Goal: Task Accomplishment & Management: Use online tool/utility

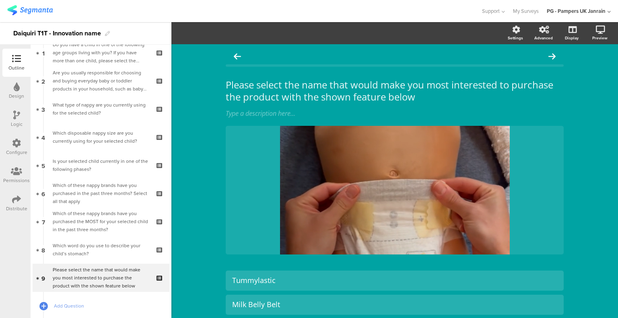
scroll to position [86, 0]
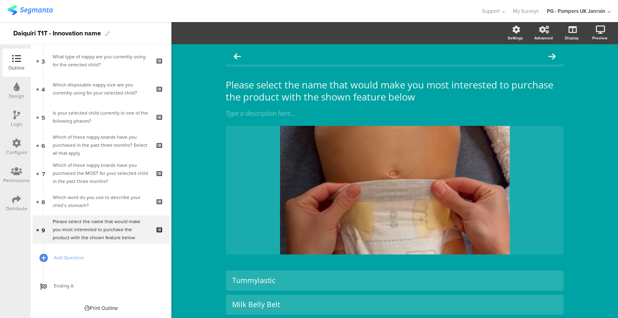
click at [93, 236] on div "Please select the name that would make you most interested to purchase the prod…" at bounding box center [101, 230] width 96 height 24
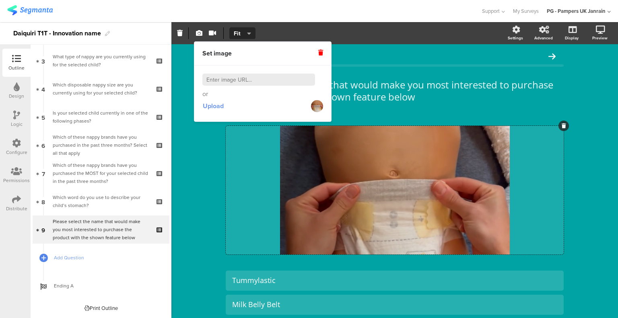
click at [214, 105] on span "Upload" at bounding box center [213, 105] width 21 height 9
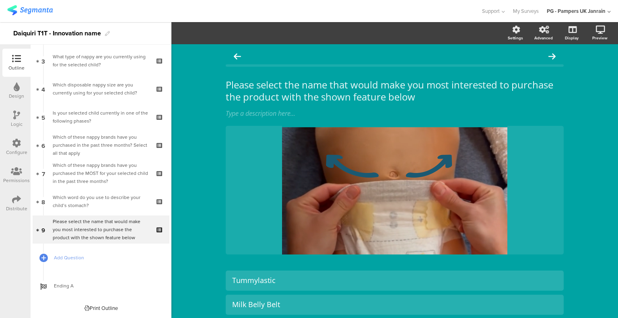
click at [17, 199] on icon at bounding box center [16, 199] width 9 height 9
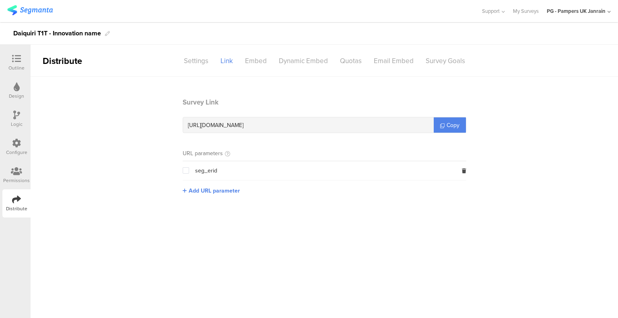
click at [452, 123] on span "Copy" at bounding box center [452, 125] width 13 height 8
